Goal: Navigation & Orientation: Understand site structure

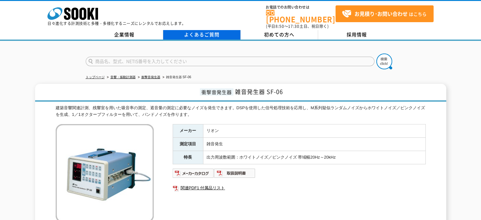
click at [182, 30] on link "よくあるご質問" at bounding box center [201, 34] width 77 height 9
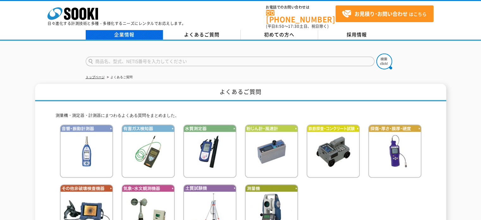
click at [131, 33] on link "企業情報" at bounding box center [124, 34] width 77 height 9
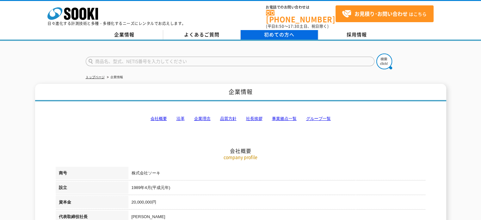
click at [271, 33] on span "初めての方へ" at bounding box center [279, 34] width 30 height 7
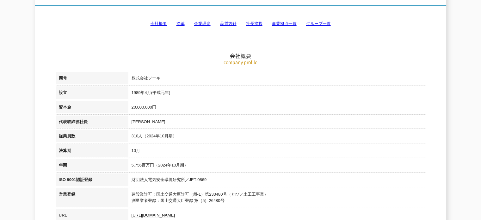
scroll to position [126, 0]
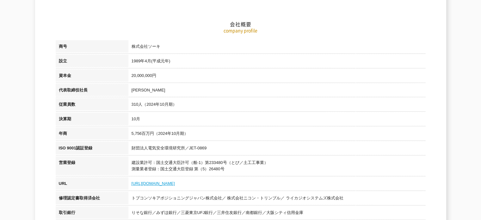
click at [148, 181] on link "https://sooki.co.jp/" at bounding box center [152, 183] width 43 height 5
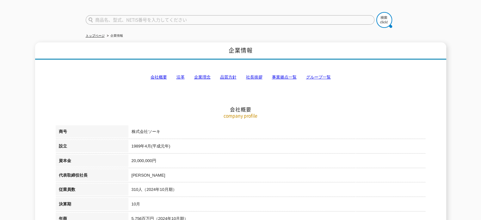
scroll to position [0, 0]
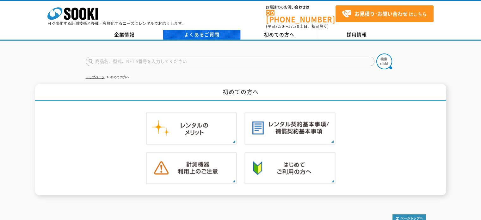
click at [211, 31] on link "よくあるご質問" at bounding box center [201, 34] width 77 height 9
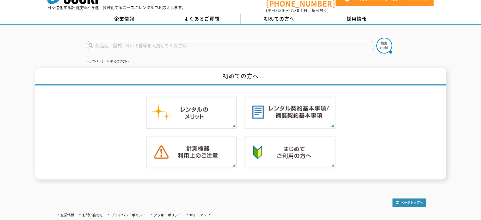
scroll to position [25, 0]
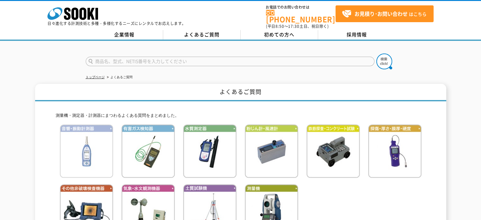
click at [93, 133] on img at bounding box center [86, 150] width 53 height 53
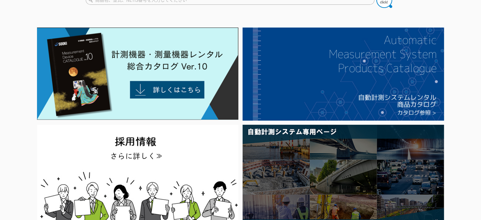
scroll to position [60, 0]
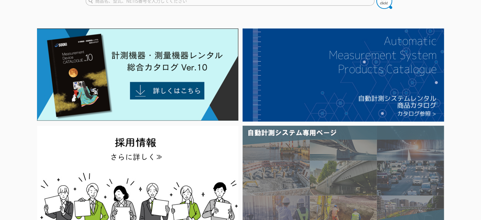
click at [327, 145] on img at bounding box center [342, 177] width 201 height 105
